Goal: Transaction & Acquisition: Purchase product/service

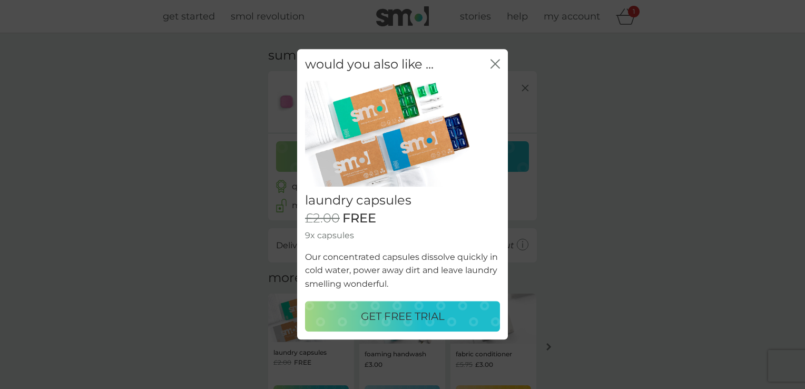
click at [405, 321] on p "GET FREE TRIAL" at bounding box center [403, 316] width 84 height 17
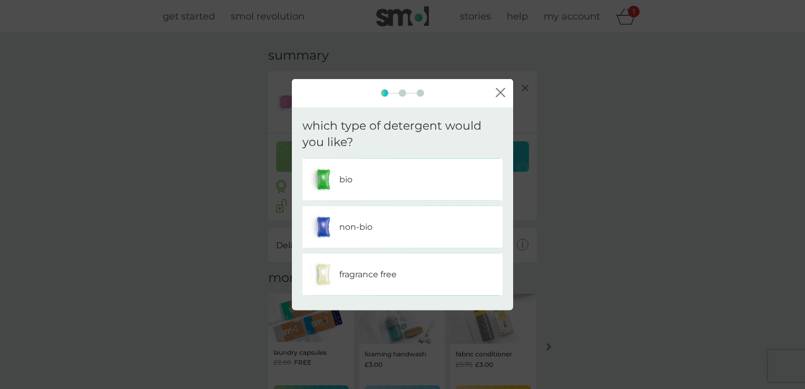
click at [365, 238] on div "non-bio" at bounding box center [402, 226] width 184 height 26
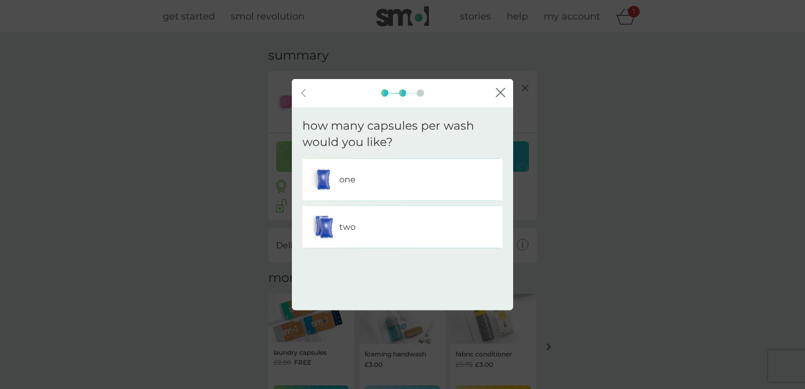
click at [363, 193] on div "one" at bounding box center [402, 179] width 200 height 42
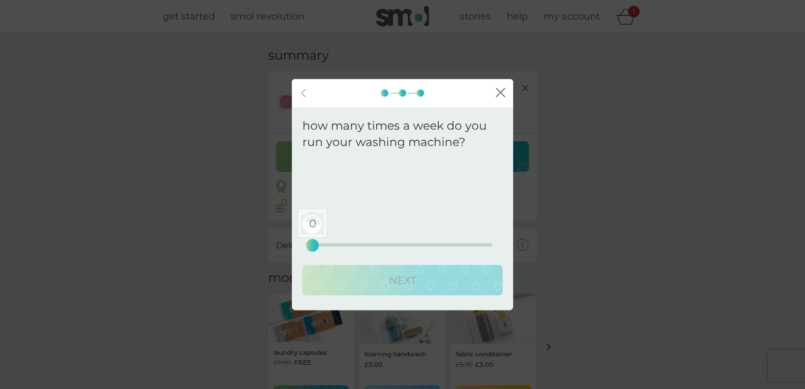
drag, startPoint x: 313, startPoint y: 236, endPoint x: 362, endPoint y: 239, distance: 49.1
click at [362, 239] on div "0 0 12.5 25" at bounding box center [402, 230] width 180 height 43
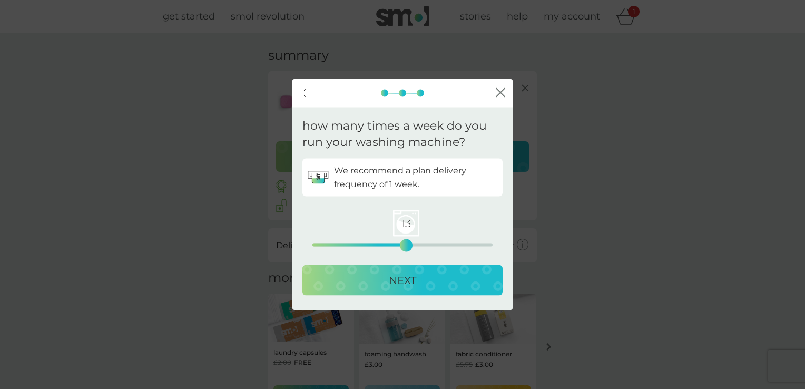
drag, startPoint x: 312, startPoint y: 243, endPoint x: 406, endPoint y: 246, distance: 93.8
click at [406, 246] on div "13" at bounding box center [406, 245] width 4 height 4
drag, startPoint x: 402, startPoint y: 247, endPoint x: 388, endPoint y: 247, distance: 14.2
click at [389, 247] on div "11" at bounding box center [391, 245] width 4 height 4
click at [404, 275] on p "NEXT" at bounding box center [402, 279] width 27 height 17
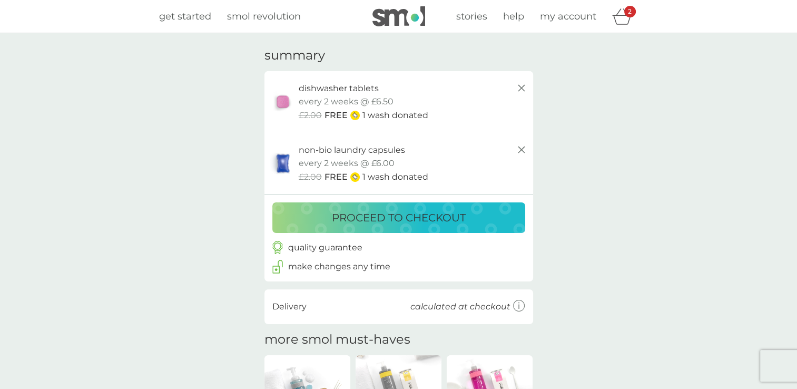
click at [398, 217] on p "proceed to checkout" at bounding box center [399, 217] width 134 height 17
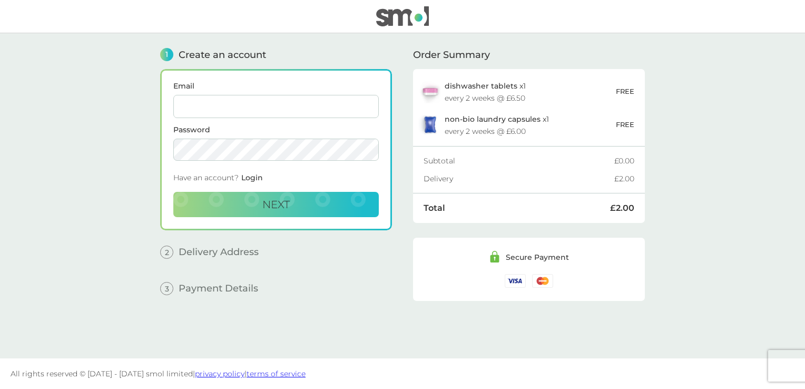
click at [212, 106] on input "Email" at bounding box center [275, 106] width 205 height 23
type input "[EMAIL_ADDRESS][DOMAIN_NAME]"
click at [238, 204] on button "Next" at bounding box center [275, 204] width 205 height 25
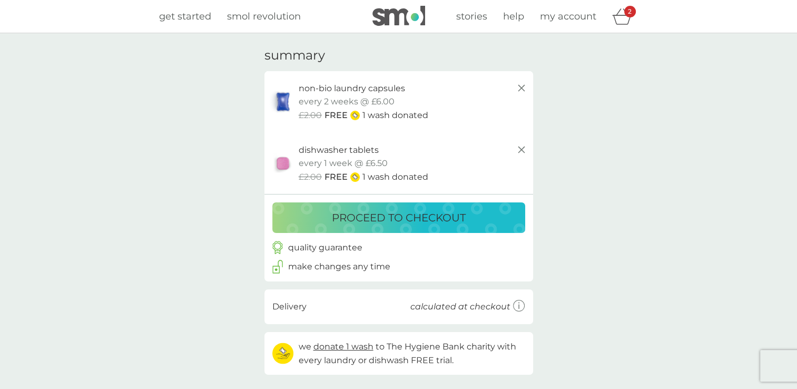
drag, startPoint x: 345, startPoint y: 93, endPoint x: 319, endPoint y: 92, distance: 25.8
click at [345, 92] on p "non-bio laundry capsules" at bounding box center [352, 89] width 106 height 14
click at [266, 95] on div "your basket summary non-bio laundry capsules trial pack every 2 weeks @ £6.00 £…" at bounding box center [399, 211] width 284 height 327
click at [291, 100] on img at bounding box center [283, 102] width 26 height 24
click at [519, 87] on icon at bounding box center [521, 88] width 13 height 13
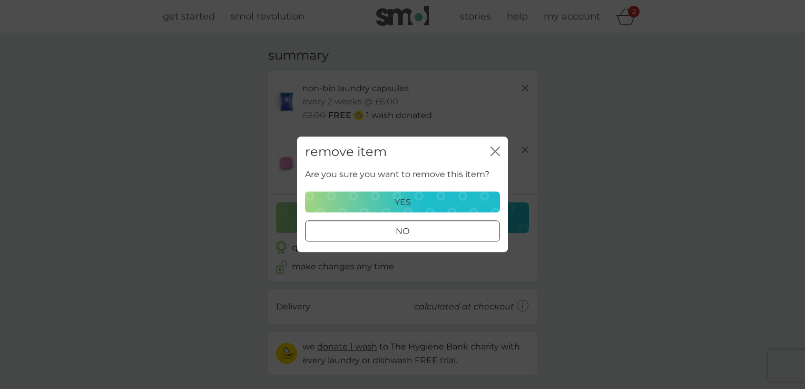
click at [398, 203] on p "yes" at bounding box center [403, 202] width 16 height 14
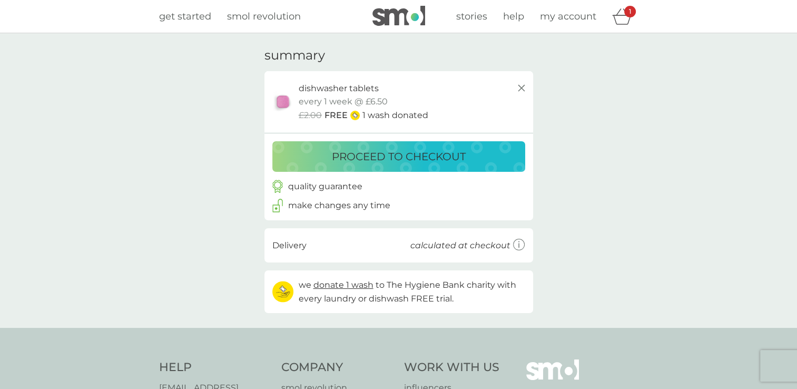
click at [341, 85] on p "dishwasher tablets" at bounding box center [339, 89] width 80 height 14
click at [284, 51] on h3 "summary" at bounding box center [294, 55] width 61 height 15
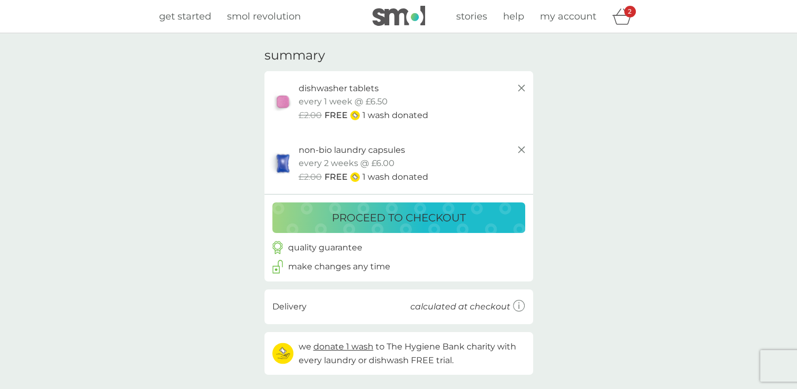
click at [307, 94] on p "dishwasher tablets" at bounding box center [339, 89] width 80 height 14
click at [279, 96] on img at bounding box center [283, 102] width 26 height 24
click at [288, 106] on img at bounding box center [283, 102] width 26 height 24
drag, startPoint x: 375, startPoint y: 117, endPoint x: 363, endPoint y: 134, distance: 20.0
click at [375, 119] on p "1 wash donated" at bounding box center [395, 116] width 66 height 14
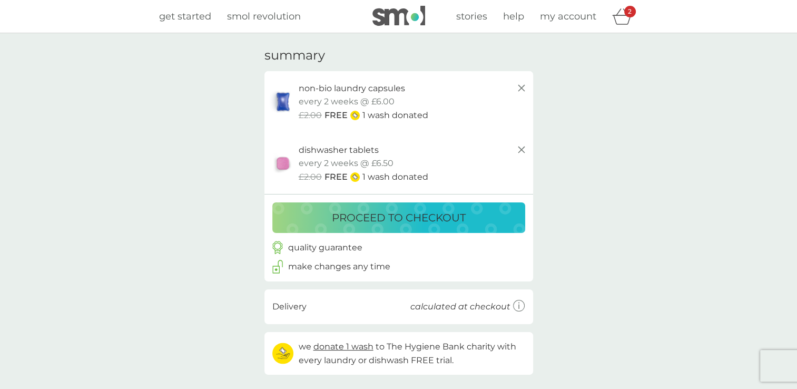
click at [390, 208] on button "proceed to checkout" at bounding box center [398, 217] width 253 height 31
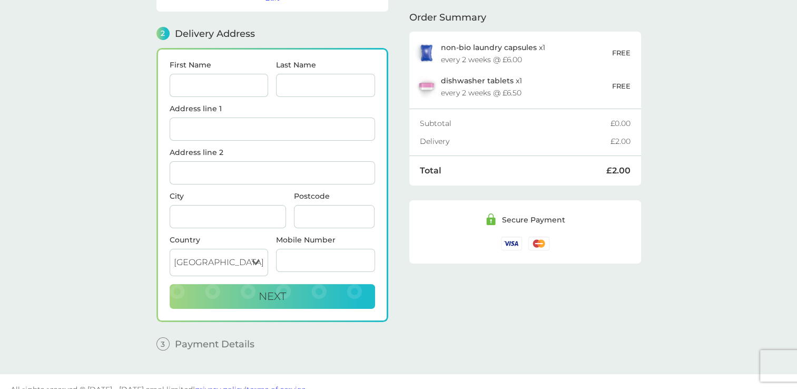
scroll to position [129, 0]
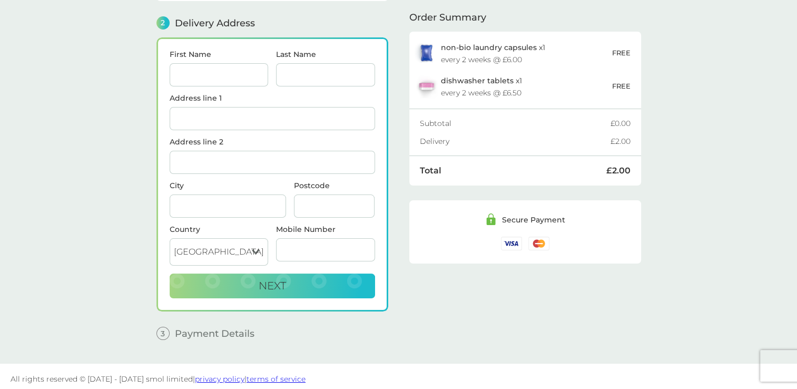
click at [226, 75] on input "First Name" at bounding box center [219, 74] width 99 height 23
type input "[PERSON_NAME]"
type input "[STREET_ADDRESS][PERSON_NAME]"
type input "[GEOGRAPHIC_DATA]"
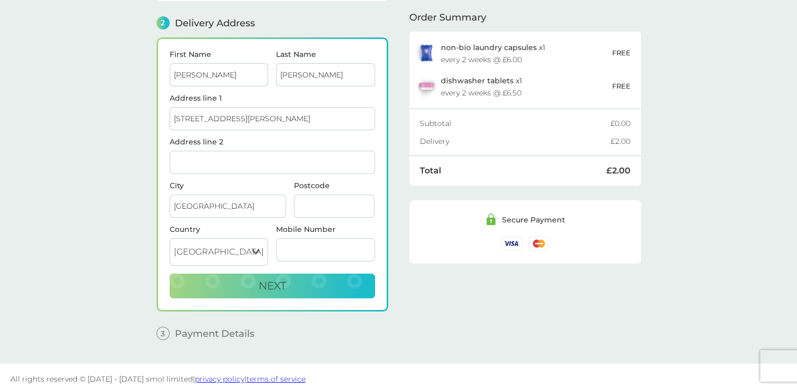
type input "LS17 5BN"
type input "07763160266"
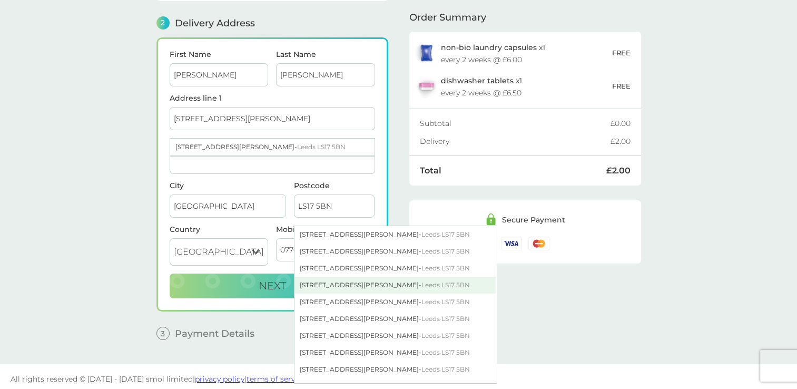
click at [302, 282] on div "[STREET_ADDRESS][PERSON_NAME]" at bounding box center [395, 285] width 202 height 17
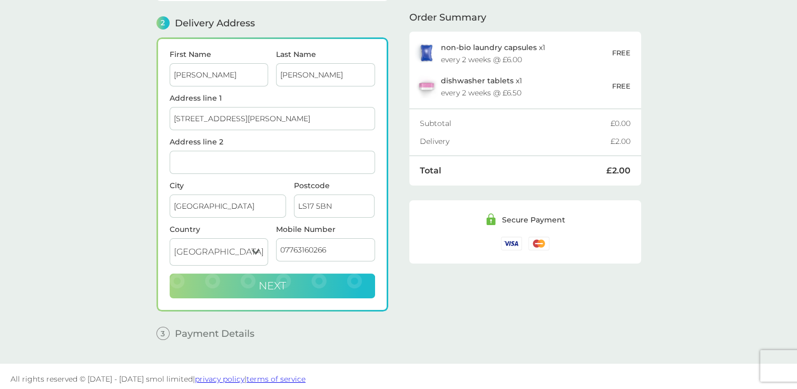
click at [278, 283] on span "Next" at bounding box center [272, 285] width 27 height 13
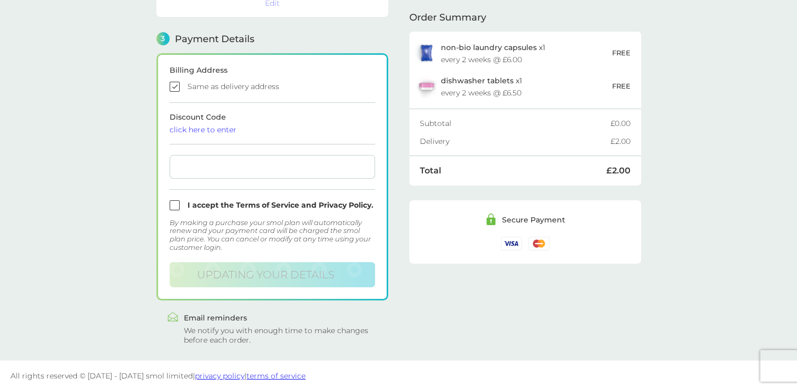
scroll to position [277, 0]
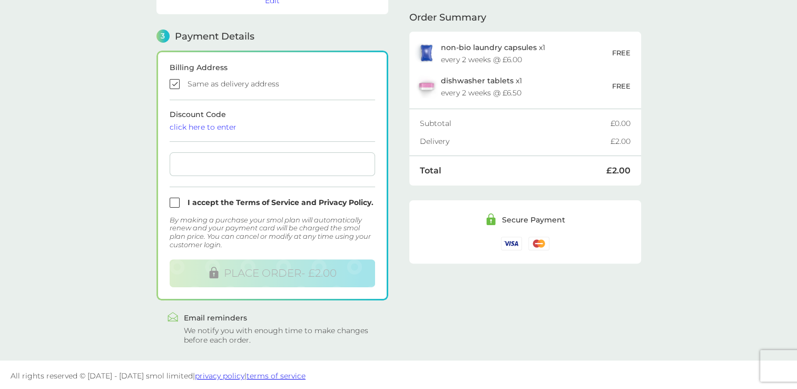
click at [174, 83] on input "checkbox" at bounding box center [272, 84] width 205 height 10
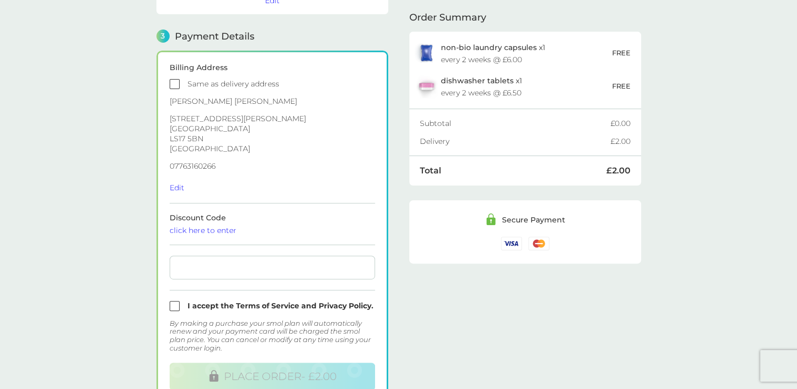
click at [227, 272] on div at bounding box center [272, 268] width 205 height 24
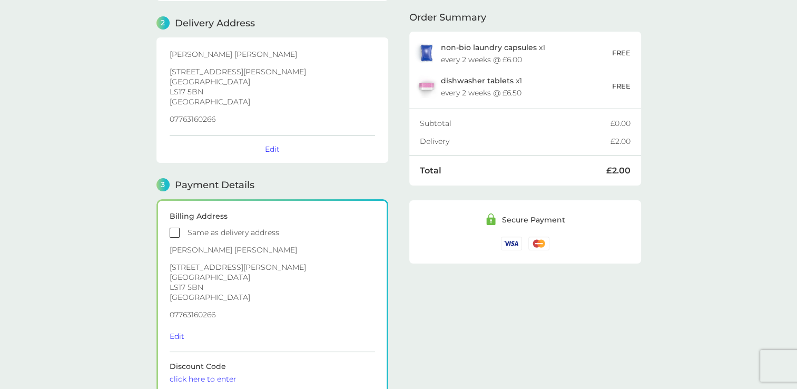
scroll to position [158, 0]
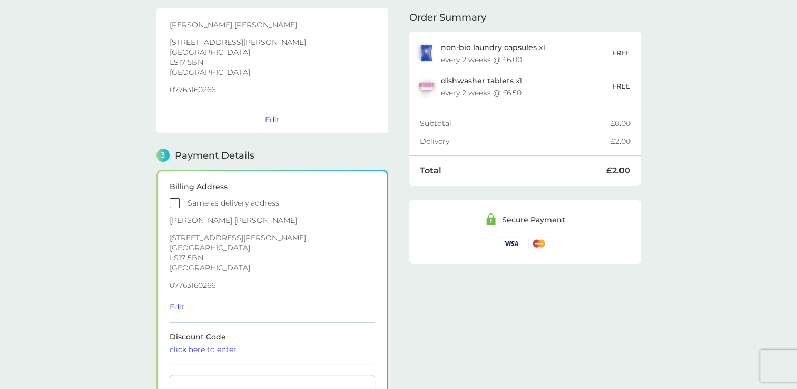
click at [174, 203] on input "checkbox" at bounding box center [272, 203] width 205 height 10
checkbox input "true"
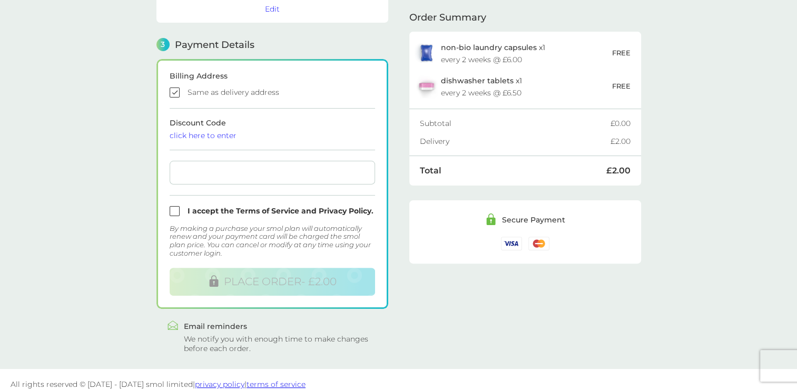
scroll to position [277, 0]
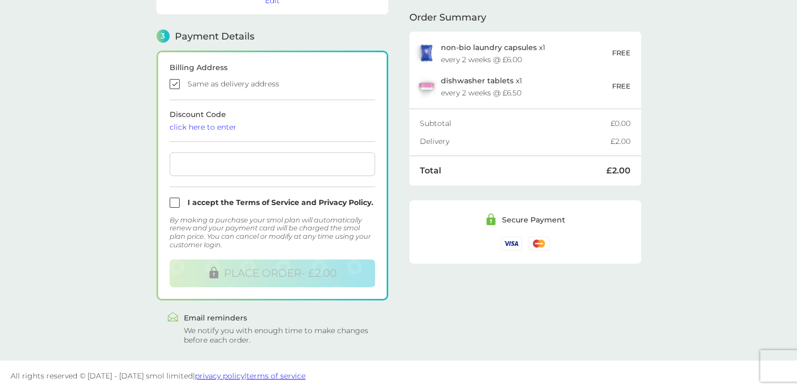
click at [178, 198] on input "checkbox" at bounding box center [272, 203] width 205 height 10
checkbox input "true"
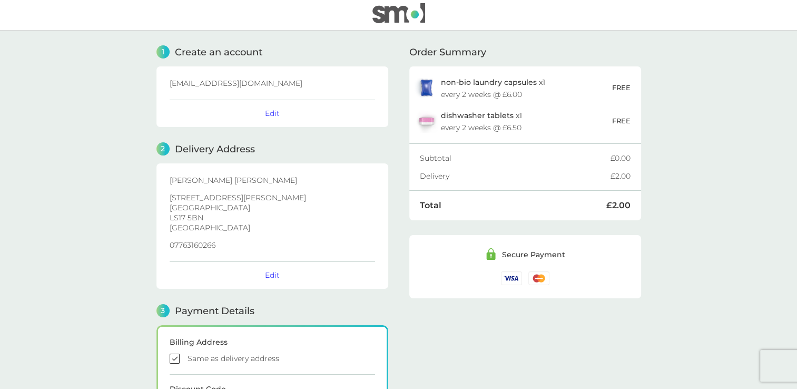
scroll to position [0, 0]
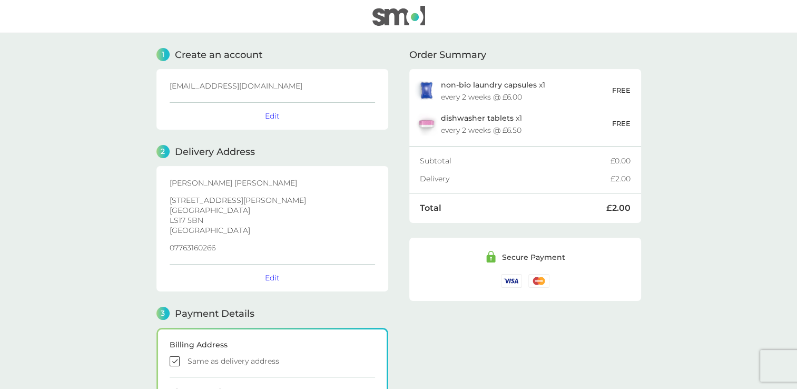
click at [711, 146] on main "1 Create an account [EMAIL_ADDRESS][DOMAIN_NAME] Edit 2 Delivery Address [PERSO…" at bounding box center [398, 335] width 797 height 604
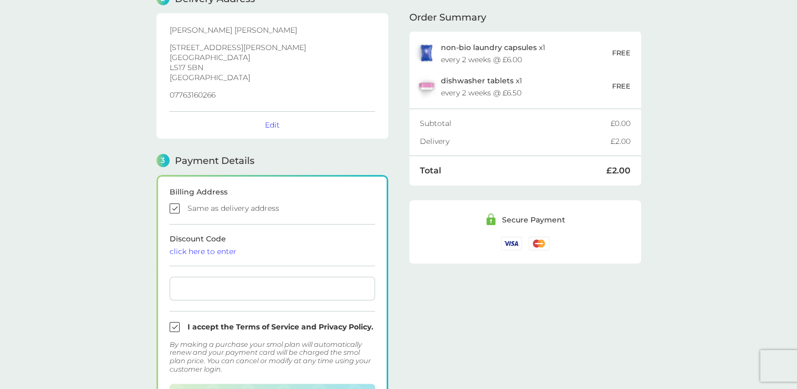
scroll to position [158, 0]
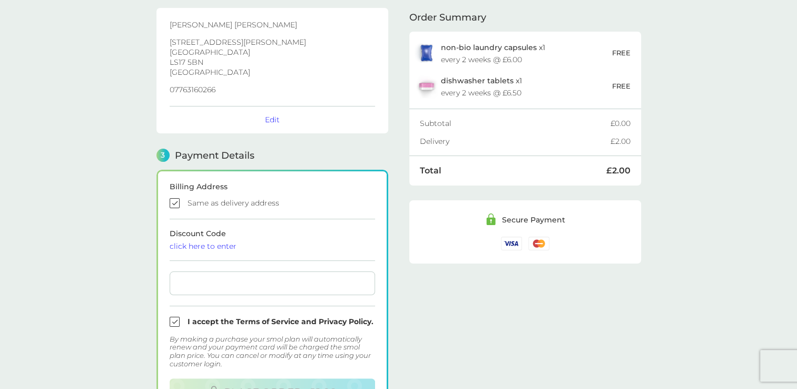
click at [186, 244] on div "click here to enter" at bounding box center [272, 245] width 205 height 7
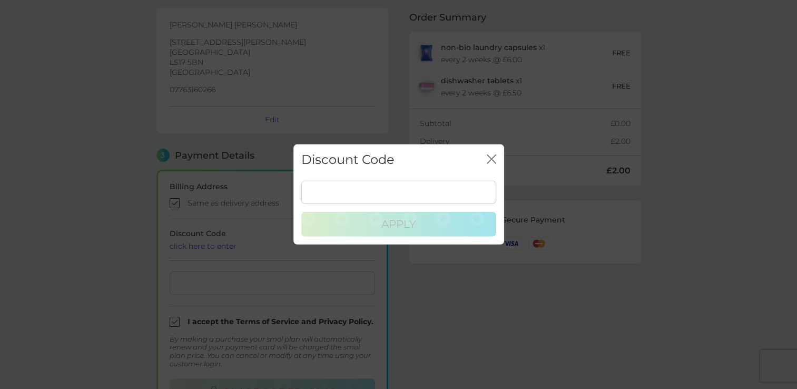
click at [492, 160] on icon "close" at bounding box center [494, 159] width 4 height 8
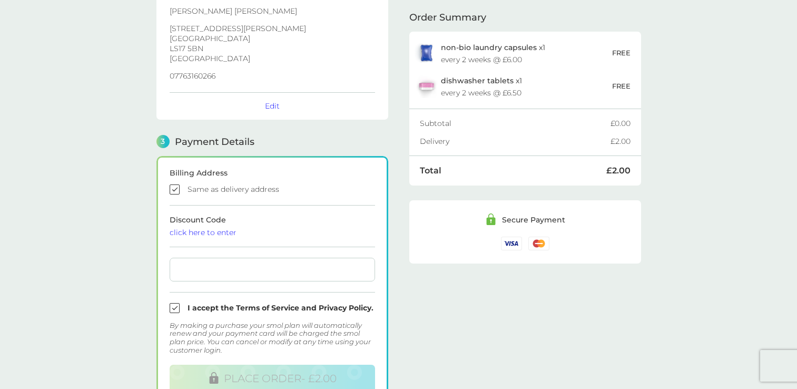
scroll to position [172, 0]
click at [55, 143] on main "1 Create an account [EMAIL_ADDRESS][DOMAIN_NAME] Edit 2 Delivery Address [PERSO…" at bounding box center [398, 163] width 797 height 604
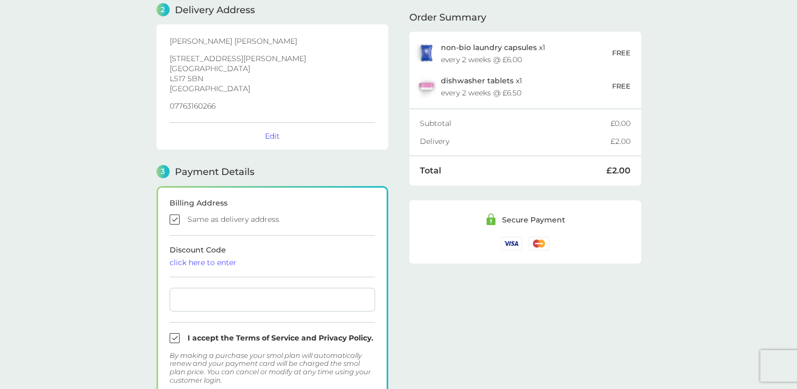
scroll to position [119, 0]
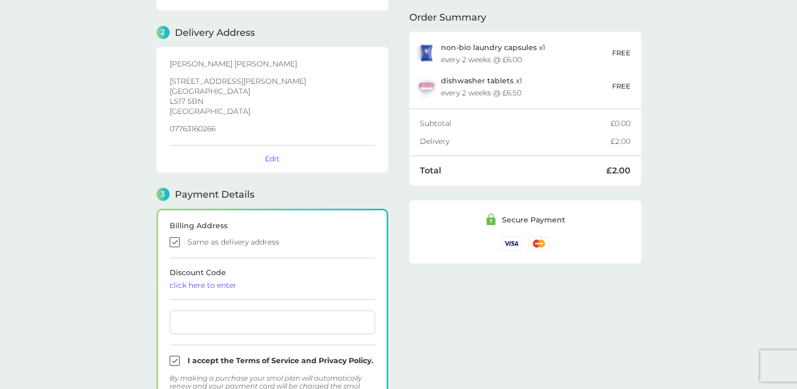
drag, startPoint x: 759, startPoint y: 114, endPoint x: 759, endPoint y: 1, distance: 112.7
click at [759, 114] on main "1 Create an account [EMAIL_ADDRESS][DOMAIN_NAME] Edit 2 Delivery Address [PERSO…" at bounding box center [398, 216] width 797 height 604
